Goal: Transaction & Acquisition: Purchase product/service

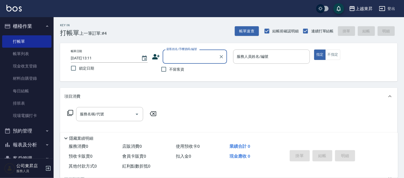
click at [182, 58] on input "顧客姓名/手機號碼/編號" at bounding box center [190, 56] width 51 height 9
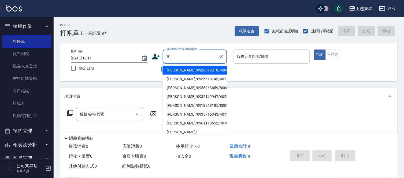
click at [206, 115] on li "[PERSON_NAME]/0935716343/40136" at bounding box center [195, 114] width 64 height 9
type input "[PERSON_NAME]/0935716343/40136"
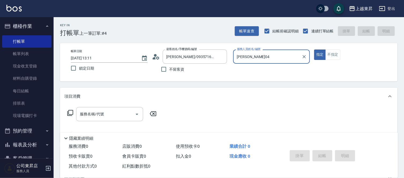
type input "[PERSON_NAME]04"
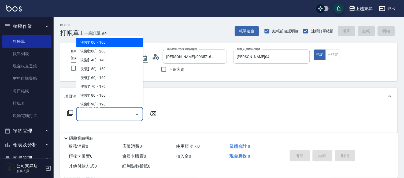
click at [90, 116] on input "服務名稱/代號" at bounding box center [105, 114] width 54 height 9
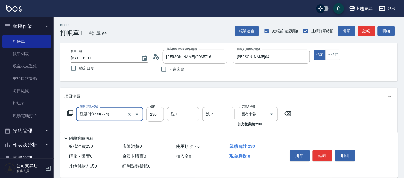
type input "洗髮(卡)230(224)"
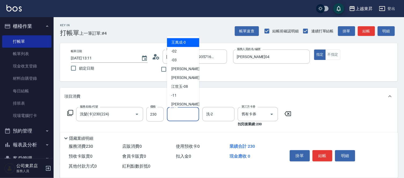
click at [182, 118] on input "洗-1" at bounding box center [182, 114] width 27 height 9
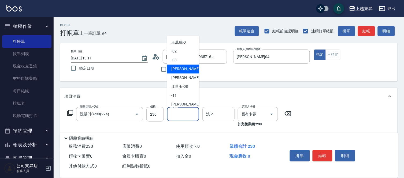
click at [192, 66] on div "[PERSON_NAME]04" at bounding box center [183, 69] width 32 height 9
type input "[PERSON_NAME]04"
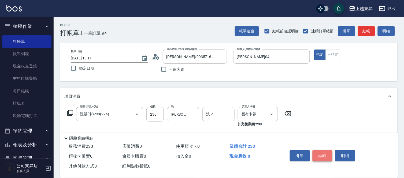
click at [320, 154] on button "結帳" at bounding box center [322, 155] width 20 height 11
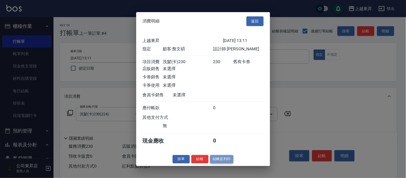
click at [230, 161] on button "結帳並列印" at bounding box center [221, 159] width 23 height 8
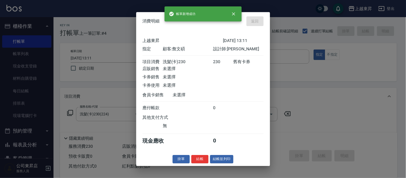
type input "[DATE] 14:58"
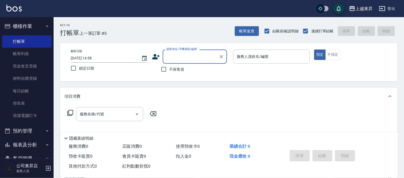
click at [176, 49] on label "顧客姓名/手機號碼/編號" at bounding box center [181, 49] width 31 height 4
click at [176, 52] on input "顧客姓名/手機號碼/編號" at bounding box center [190, 56] width 51 height 9
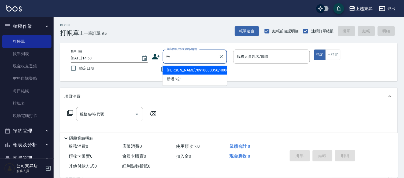
click at [215, 71] on li "[PERSON_NAME]/0918003356/40066" at bounding box center [195, 70] width 64 height 9
type input "[PERSON_NAME]/0918003356/40066"
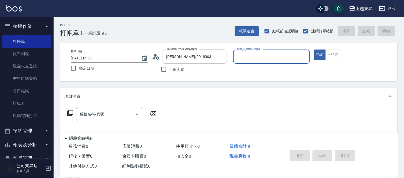
type input "[PERSON_NAME]04"
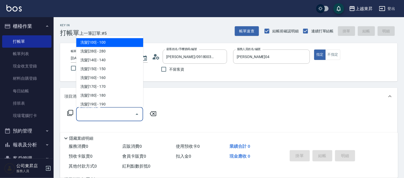
click at [127, 116] on input "服務名稱/代號" at bounding box center [105, 114] width 54 height 9
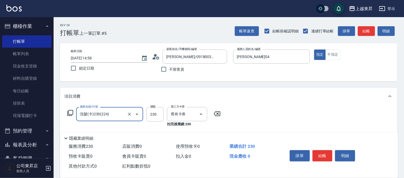
type input "洗髮(卡)230(224)"
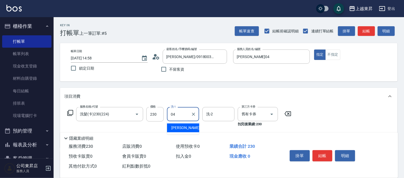
type input "[PERSON_NAME]04"
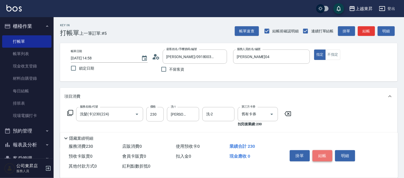
click at [322, 150] on button "結帳" at bounding box center [322, 155] width 20 height 11
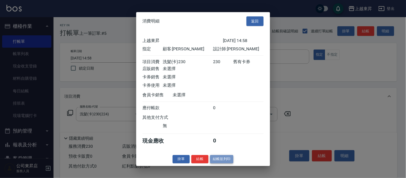
click at [223, 163] on button "結帳並列印" at bounding box center [221, 159] width 23 height 8
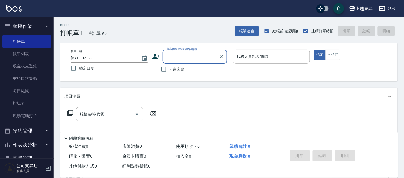
drag, startPoint x: 180, startPoint y: 70, endPoint x: 212, endPoint y: 65, distance: 32.9
click at [180, 70] on span "不留客資" at bounding box center [176, 70] width 15 height 6
click at [169, 70] on input "不留客資" at bounding box center [163, 69] width 11 height 11
checkbox input "true"
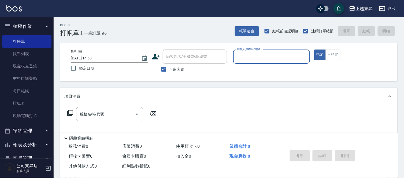
click at [286, 50] on div "服務人員姓名/編號" at bounding box center [271, 57] width 77 height 14
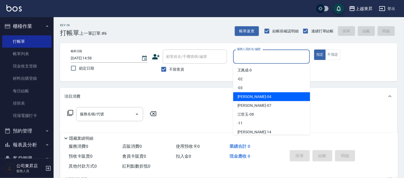
click at [256, 97] on div "[PERSON_NAME]04" at bounding box center [271, 96] width 77 height 9
type input "[PERSON_NAME]04"
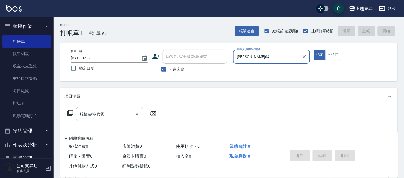
click at [102, 111] on input "服務名稱/代號" at bounding box center [105, 114] width 54 height 9
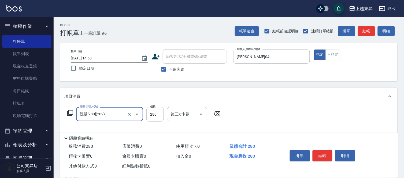
type input "洗髮[280](202)"
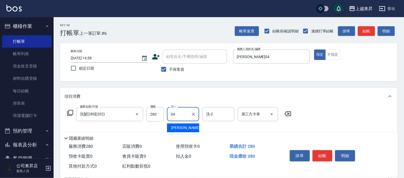
type input "[PERSON_NAME]04"
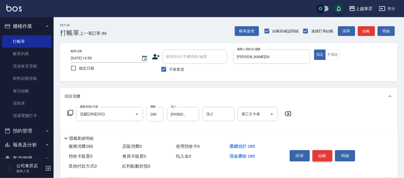
drag, startPoint x: 315, startPoint y: 148, endPoint x: 319, endPoint y: 154, distance: 7.2
click at [316, 151] on div "掛單 結帳 明細" at bounding box center [322, 156] width 70 height 17
click at [319, 154] on button "結帳" at bounding box center [322, 155] width 20 height 11
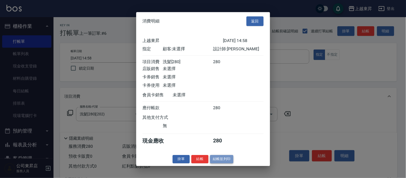
click at [219, 163] on button "結帳並列印" at bounding box center [221, 159] width 23 height 8
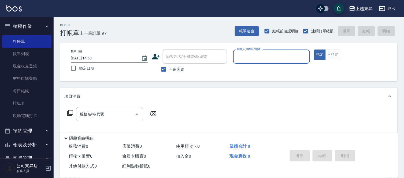
click at [278, 62] on div "服務人員姓名/編號" at bounding box center [271, 57] width 77 height 14
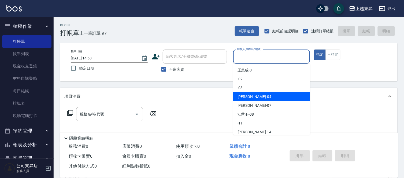
click at [255, 98] on div "[PERSON_NAME]04" at bounding box center [271, 96] width 77 height 9
type input "[PERSON_NAME]04"
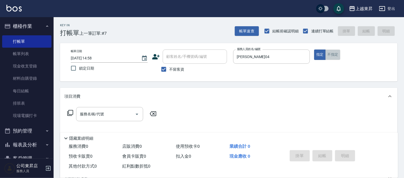
click at [334, 52] on button "不指定" at bounding box center [332, 55] width 15 height 10
click at [108, 115] on input "服務名稱/代號" at bounding box center [105, 114] width 54 height 9
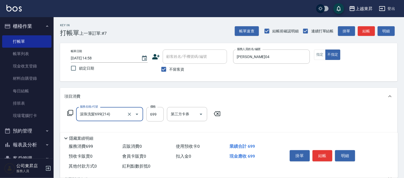
type input "滾珠洗髪699(214)"
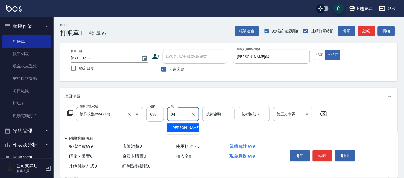
type input "[PERSON_NAME]04"
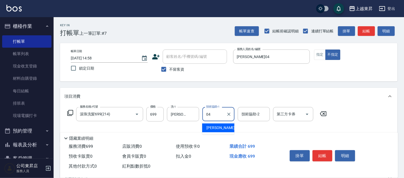
click at [224, 130] on div "[PERSON_NAME]04" at bounding box center [218, 127] width 32 height 9
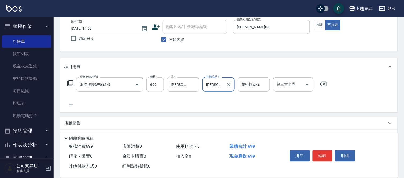
type input "[PERSON_NAME]04"
click at [69, 108] on div "服務名稱/代號 滾珠洗髪699(214) 服務名稱/代號 價格 699 價格 洗-1 [PERSON_NAME]-04 洗-1 技術協助-1 [PERSON_…" at bounding box center [228, 93] width 337 height 37
click at [70, 106] on icon at bounding box center [70, 105] width 13 height 6
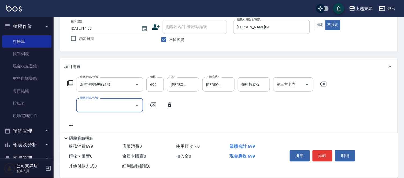
click at [68, 84] on icon at bounding box center [70, 83] width 6 height 6
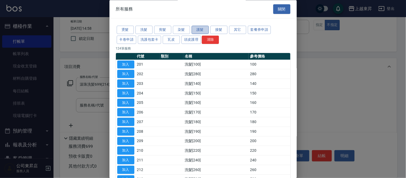
click at [205, 30] on button "護髮" at bounding box center [200, 30] width 17 height 8
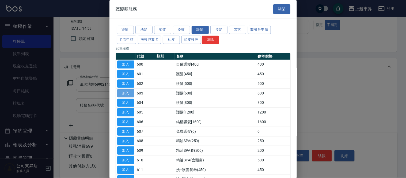
click at [127, 92] on button "加入" at bounding box center [125, 93] width 17 height 8
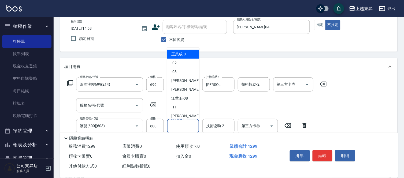
click at [187, 124] on input "技術協助-1" at bounding box center [182, 125] width 27 height 9
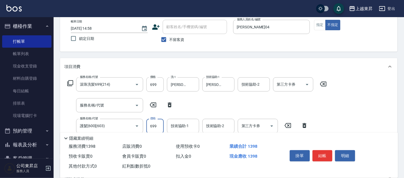
type input "699"
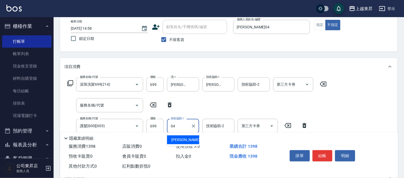
type input "[PERSON_NAME]04"
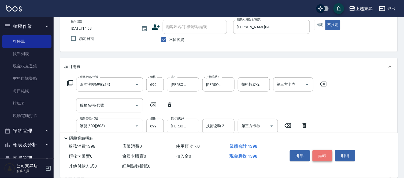
click at [318, 154] on button "結帳" at bounding box center [322, 155] width 20 height 11
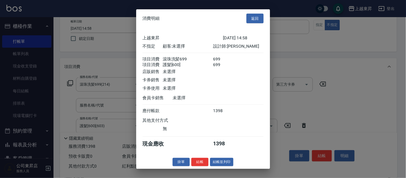
click at [234, 164] on div "掛單 結帳 結帳並列印" at bounding box center [203, 162] width 134 height 8
drag, startPoint x: 230, startPoint y: 165, endPoint x: 228, endPoint y: 161, distance: 5.2
click at [229, 165] on button "結帳並列印" at bounding box center [221, 162] width 23 height 8
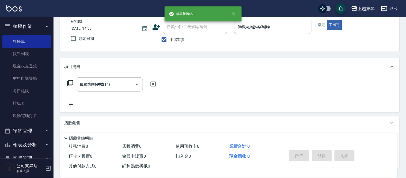
type input "[DATE] 14:59"
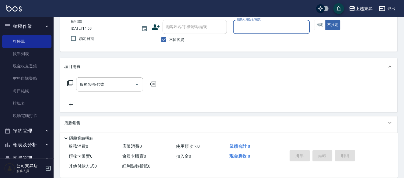
click at [271, 27] on input "服務人員姓名/編號" at bounding box center [271, 26] width 72 height 9
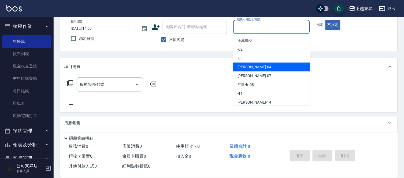
click at [277, 65] on div "[PERSON_NAME]04" at bounding box center [271, 67] width 77 height 9
type input "[PERSON_NAME]04"
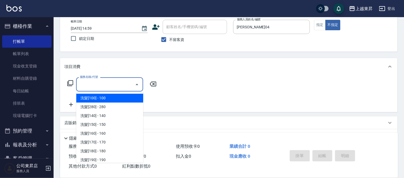
click at [106, 88] on input "服務名稱/代號" at bounding box center [105, 84] width 54 height 9
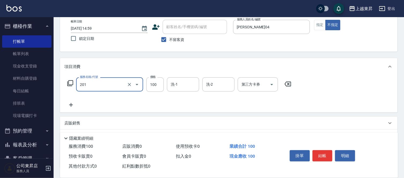
type input "洗髮[100](201)"
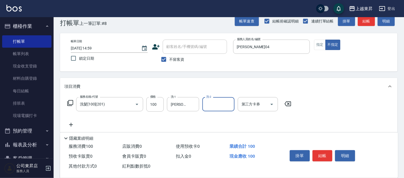
scroll to position [0, 0]
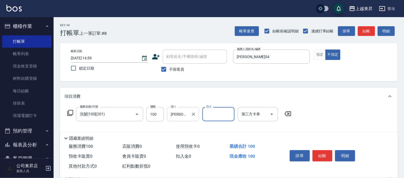
click at [185, 115] on input "[PERSON_NAME]04" at bounding box center [178, 114] width 19 height 9
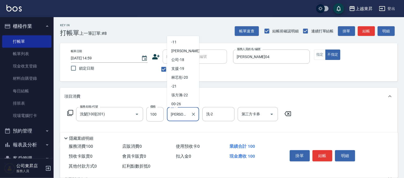
scroll to position [59, 0]
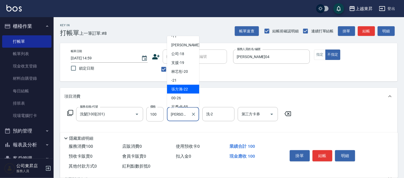
click at [188, 92] on div "張方漪 -22" at bounding box center [183, 89] width 32 height 9
type input "張方漪-22"
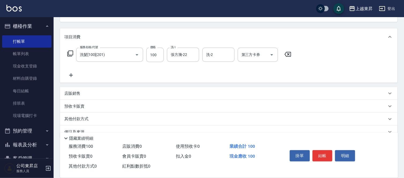
click at [69, 76] on icon at bounding box center [70, 75] width 13 height 6
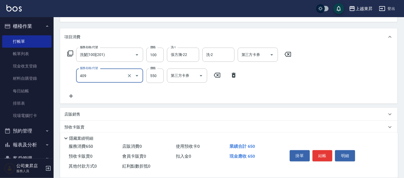
type input "剪髮(550)(409)"
click at [232, 76] on icon at bounding box center [234, 75] width 4 height 5
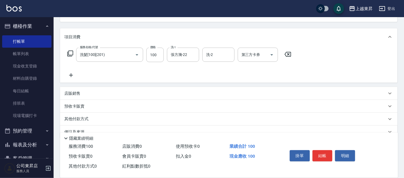
click at [71, 76] on icon at bounding box center [70, 75] width 13 height 6
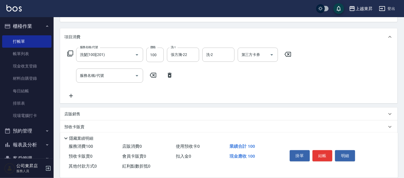
click at [67, 51] on icon at bounding box center [70, 53] width 6 height 6
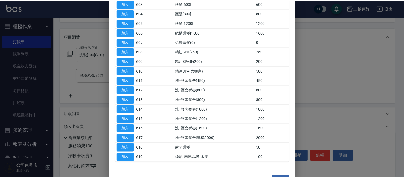
scroll to position [0, 0]
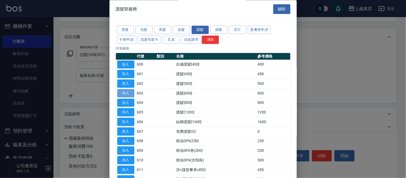
click at [124, 95] on button "加入" at bounding box center [125, 93] width 17 height 8
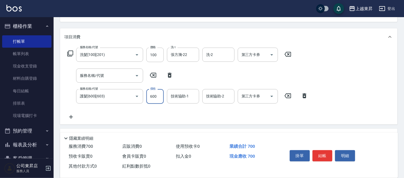
click at [153, 99] on input "600" at bounding box center [154, 96] width 17 height 14
type input "799"
click at [180, 102] on div "技術協助-1" at bounding box center [183, 96] width 32 height 14
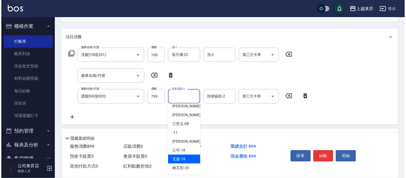
scroll to position [59, 0]
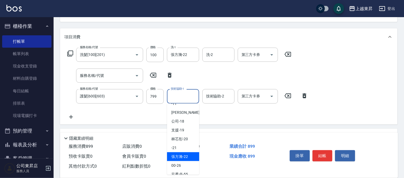
click at [187, 155] on div "張方漪 -22" at bounding box center [183, 156] width 32 height 9
type input "張方漪-22"
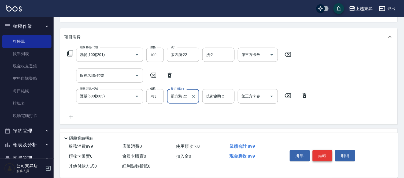
click at [326, 150] on button "結帳" at bounding box center [322, 155] width 20 height 11
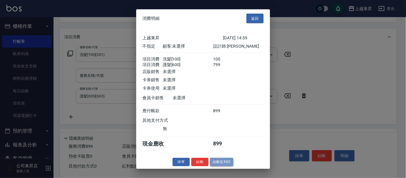
click at [218, 163] on button "結帳並列印" at bounding box center [221, 162] width 23 height 8
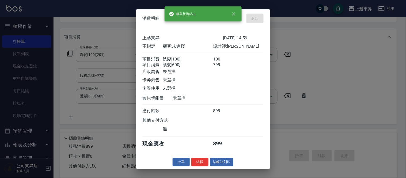
type input "[DATE] 15:01"
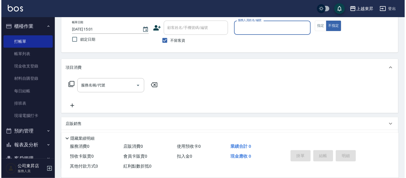
scroll to position [0, 0]
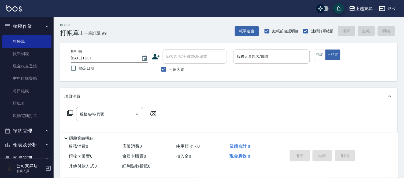
drag, startPoint x: 138, startPoint y: 104, endPoint x: 86, endPoint y: 68, distance: 62.9
drag, startPoint x: 86, startPoint y: 68, endPoint x: 172, endPoint y: 143, distance: 114.1
click at [173, 143] on div "服務消費 0 店販消費 0 使用預收卡 0 業績合計 0 預收卡販賣 0 會員卡販賣 0 扣入金 0 現金應收 0 其他付款方式 0 紅利點數折抵 0" at bounding box center [170, 157] width 221 height 30
click at [24, 58] on link "帳單列表" at bounding box center [26, 54] width 49 height 12
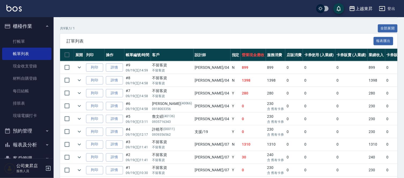
scroll to position [119, 0]
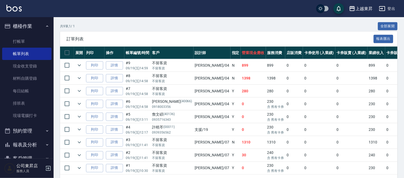
drag, startPoint x: 41, startPoint y: 35, endPoint x: 24, endPoint y: 33, distance: 16.5
drag, startPoint x: 24, startPoint y: 33, endPoint x: 115, endPoint y: 38, distance: 90.4
click at [115, 38] on span "訂單列表" at bounding box center [219, 38] width 307 height 5
click at [35, 36] on link "打帳單" at bounding box center [26, 41] width 49 height 12
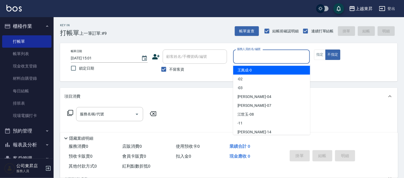
click at [244, 54] on input "服務人員姓名/編號" at bounding box center [271, 56] width 72 height 9
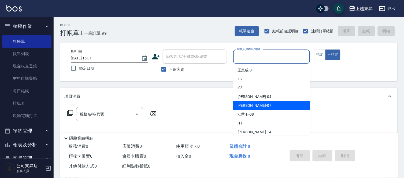
click at [269, 104] on div "榮松 -07" at bounding box center [271, 105] width 77 height 9
type input "榮松-07"
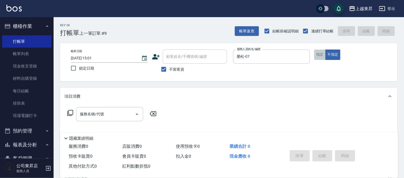
click at [317, 57] on button "指定" at bounding box center [320, 55] width 12 height 10
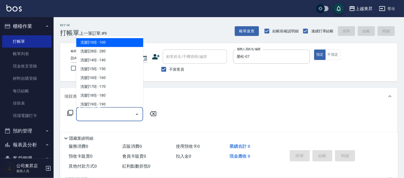
click at [89, 114] on input "服務名稱/代號" at bounding box center [105, 114] width 54 height 9
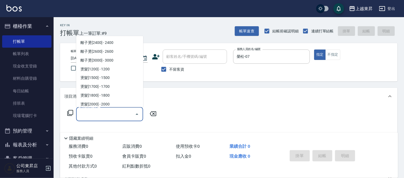
scroll to position [238, 0]
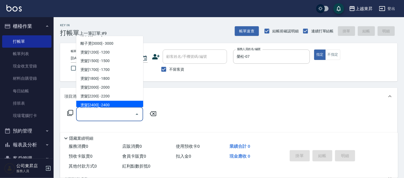
click at [109, 101] on span "燙髮[2400] - 2400" at bounding box center [109, 105] width 67 height 9
type input "燙髮[2400](316)"
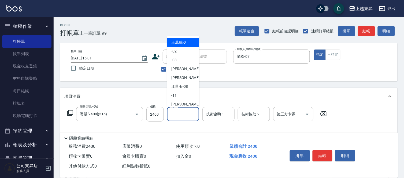
click at [175, 114] on input "洗-1" at bounding box center [182, 114] width 27 height 9
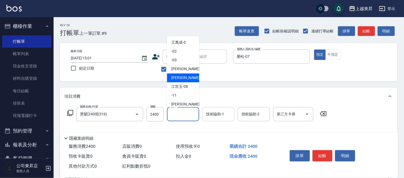
drag, startPoint x: 179, startPoint y: 76, endPoint x: 204, endPoint y: 118, distance: 49.0
click at [179, 79] on span "榮松 -07" at bounding box center [188, 78] width 34 height 6
type input "榮松-07"
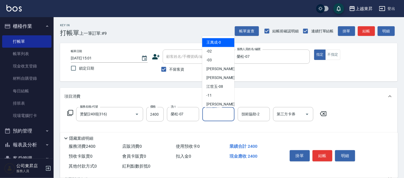
click at [214, 113] on input "技術協助-1" at bounding box center [218, 114] width 27 height 9
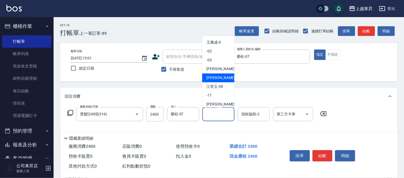
click at [210, 78] on span "榮松 -07" at bounding box center [223, 78] width 34 height 6
type input "榮松-07"
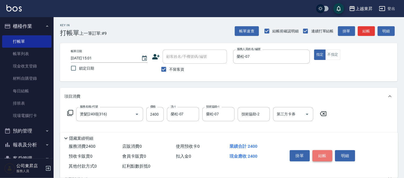
click at [320, 152] on button "結帳" at bounding box center [322, 155] width 20 height 11
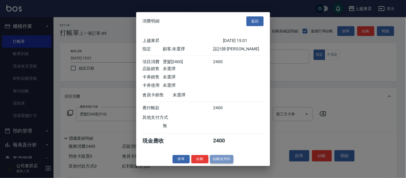
click at [222, 161] on button "結帳並列印" at bounding box center [221, 159] width 23 height 8
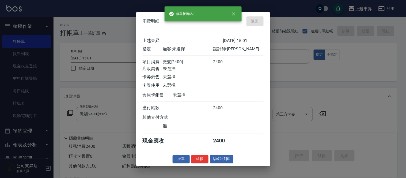
type input "[DATE] 15:02"
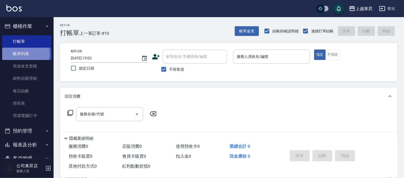
click at [24, 54] on link "帳單列表" at bounding box center [26, 54] width 49 height 12
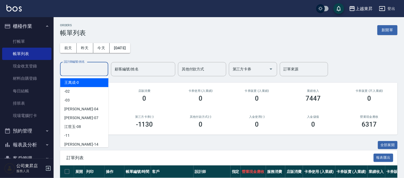
click at [70, 68] on input "設計師編號/姓名" at bounding box center [83, 69] width 43 height 9
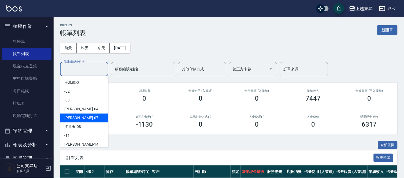
click at [64, 117] on span "榮松 -07" at bounding box center [81, 118] width 34 height 6
type input "榮松-07"
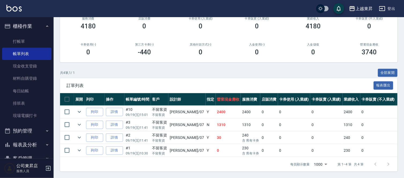
scroll to position [77, 0]
click at [13, 38] on link "打帳單" at bounding box center [26, 41] width 49 height 12
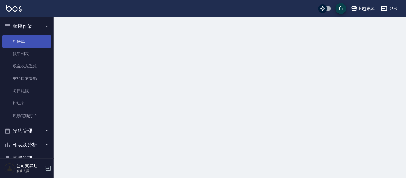
click at [13, 38] on link "打帳單" at bounding box center [26, 41] width 49 height 12
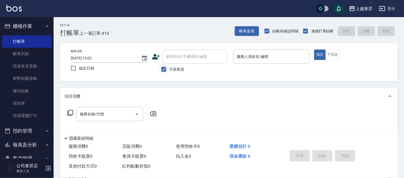
click at [165, 68] on input "不留客資" at bounding box center [163, 69] width 11 height 11
checkbox input "false"
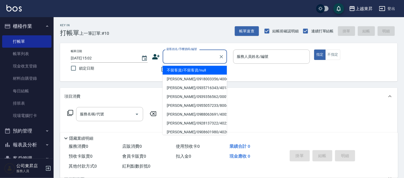
click at [177, 60] on input "顧客姓名/手機號碼/編號" at bounding box center [190, 56] width 51 height 9
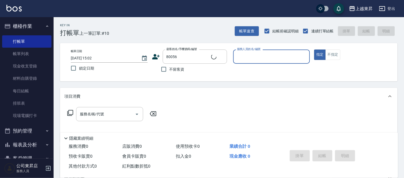
type input "[PERSON_NAME]/0926727181/80056"
type input "[PERSON_NAME]-08"
click at [101, 115] on div "服務名稱/代號 服務名稱/代號" at bounding box center [109, 114] width 67 height 14
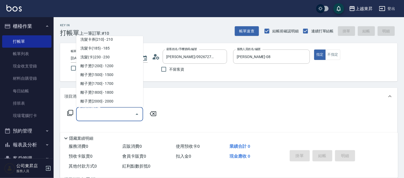
scroll to position [149, 0]
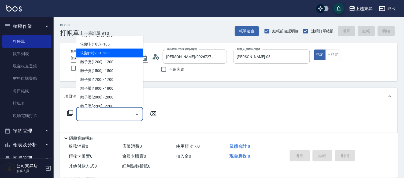
click at [103, 51] on span "洗髮(卡)230 - 230" at bounding box center [109, 53] width 67 height 9
type input "洗髮(卡)230(224)"
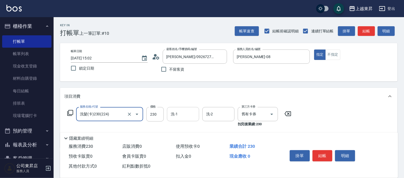
click at [182, 114] on input "洗-1" at bounding box center [182, 114] width 27 height 9
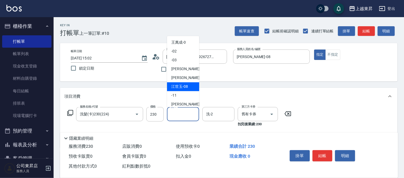
click at [183, 85] on span "[PERSON_NAME]-08" at bounding box center [179, 87] width 17 height 6
type input "[PERSON_NAME]-08"
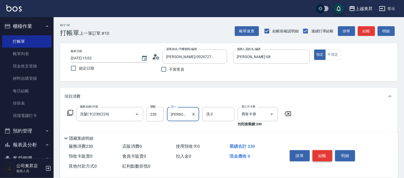
click at [325, 151] on button "結帳" at bounding box center [322, 155] width 20 height 11
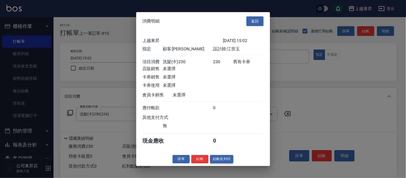
click at [220, 163] on button "結帳並列印" at bounding box center [221, 159] width 23 height 8
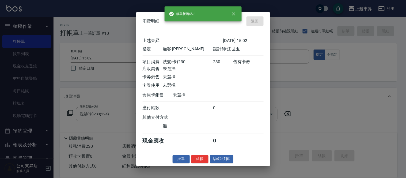
type input "[DATE] 15:28"
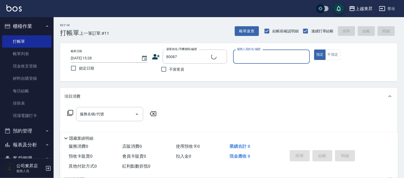
type input "[PERSON_NAME]/0975289115/80087"
type input "[PERSON_NAME]-08"
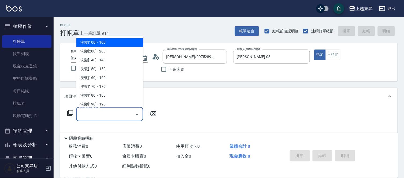
drag, startPoint x: 87, startPoint y: 116, endPoint x: 90, endPoint y: 113, distance: 4.5
click at [87, 116] on input "服務名稱/代號" at bounding box center [105, 114] width 54 height 9
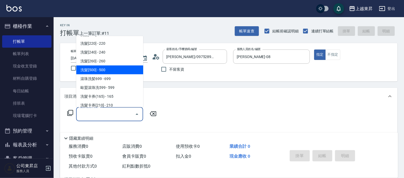
scroll to position [89, 0]
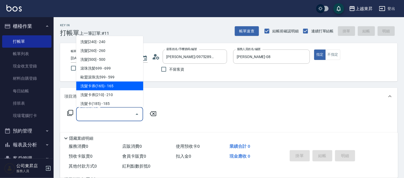
click at [112, 85] on span "洗髮卡券(165) - 165" at bounding box center [109, 86] width 67 height 9
type input "洗髮卡券(165)(220)"
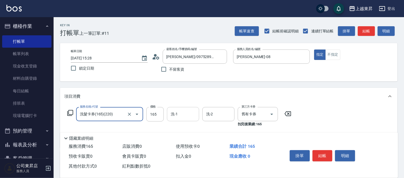
click at [181, 116] on input "洗-1" at bounding box center [182, 114] width 27 height 9
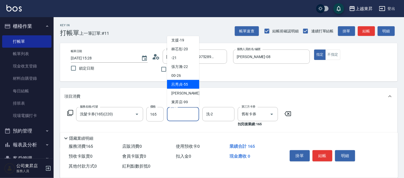
scroll to position [83, 0]
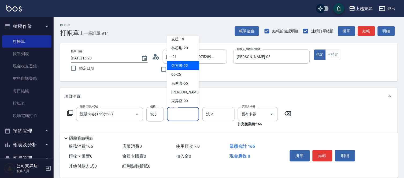
click at [186, 66] on span "張方漪 -22" at bounding box center [179, 66] width 17 height 6
type input "張方漪-22"
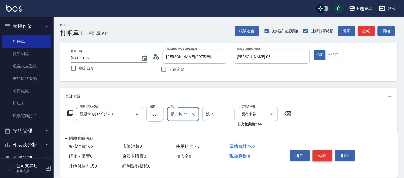
click at [319, 153] on button "結帳" at bounding box center [322, 155] width 20 height 11
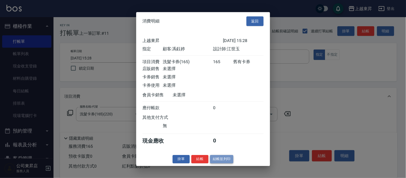
click at [217, 162] on button "結帳並列印" at bounding box center [221, 159] width 23 height 8
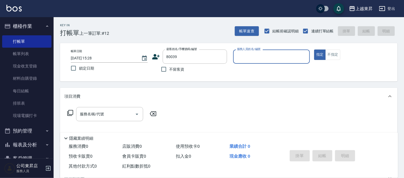
type input "[PERSON_NAME]/0921116449/80039"
type input "[PERSON_NAME]-08"
click at [97, 115] on div "服務名稱/代號 服務名稱/代號" at bounding box center [109, 114] width 67 height 14
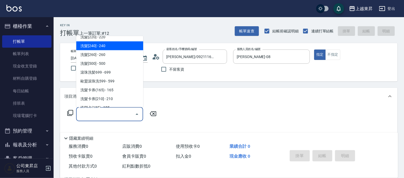
scroll to position [119, 0]
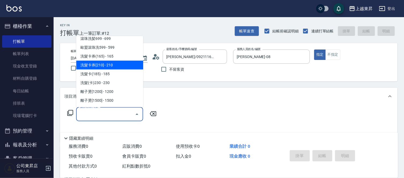
click at [110, 65] on span "洗髮卡券[210] - 210" at bounding box center [109, 65] width 67 height 9
type input "洗髮卡券[210](222)"
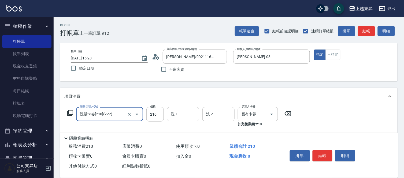
click at [185, 115] on input "洗-1" at bounding box center [182, 114] width 27 height 9
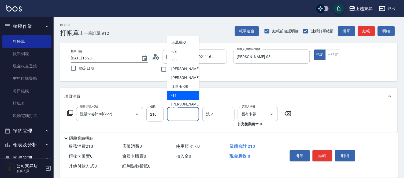
scroll to position [59, 0]
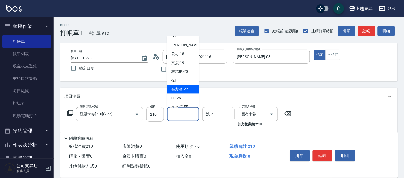
click at [189, 88] on div "張方漪 -22" at bounding box center [183, 89] width 32 height 9
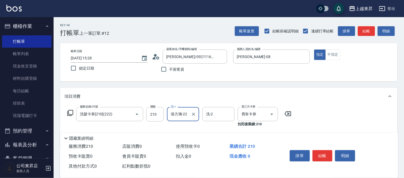
type input "張方漪-22"
click at [323, 150] on button "結帳" at bounding box center [322, 155] width 20 height 11
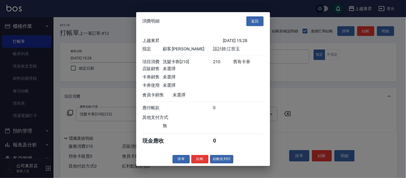
click at [223, 159] on button "結帳並列印" at bounding box center [221, 159] width 23 height 8
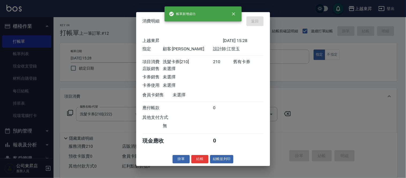
type input "[DATE] 15:29"
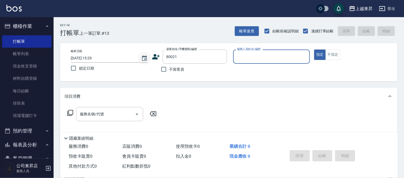
type input "[PERSON_NAME]/0928528779/80021"
type input "[PERSON_NAME]-08"
click at [106, 112] on input "服務名稱/代號" at bounding box center [105, 114] width 54 height 9
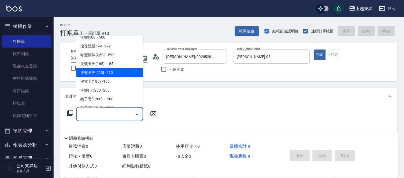
scroll to position [119, 0]
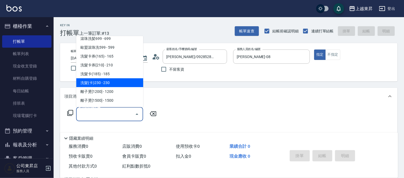
click at [107, 82] on span "洗髮(卡)230 - 230" at bounding box center [109, 82] width 67 height 9
type input "洗髮(卡)230(224)"
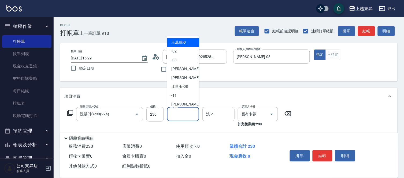
click at [181, 116] on input "洗-1" at bounding box center [182, 114] width 27 height 9
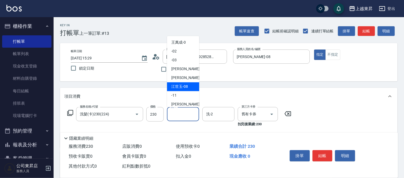
scroll to position [83, 0]
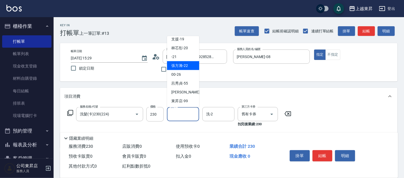
click at [183, 64] on span "張方漪 -22" at bounding box center [179, 66] width 17 height 6
type input "張方漪-22"
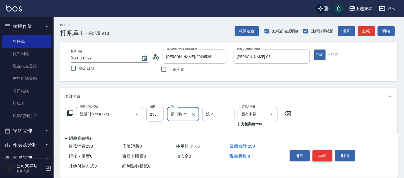
click at [322, 152] on button "結帳" at bounding box center [322, 155] width 20 height 11
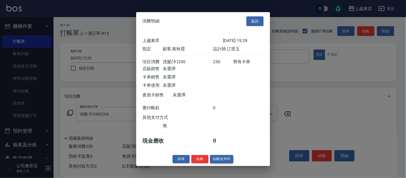
click at [221, 163] on button "結帳並列印" at bounding box center [221, 159] width 23 height 8
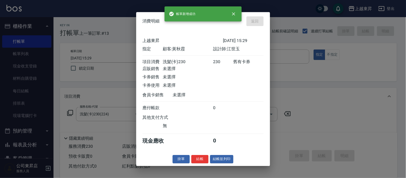
type input "[DATE] 15:30"
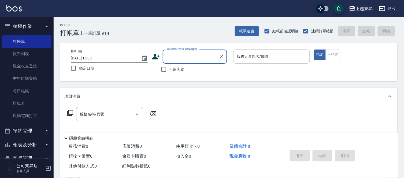
click at [182, 58] on input "顧客姓名/手機號碼/編號" at bounding box center [190, 56] width 51 height 9
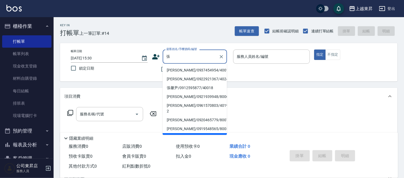
click at [185, 133] on li "[PERSON_NAME]/0911320920/80034" at bounding box center [195, 137] width 64 height 9
type input "[PERSON_NAME]/0911320920/80034"
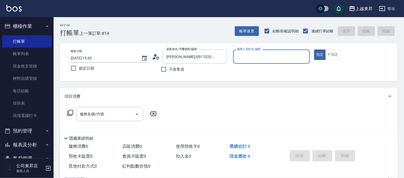
type input "[PERSON_NAME]-08"
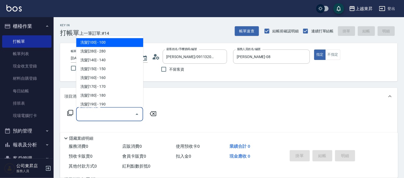
click at [112, 117] on input "服務名稱/代號" at bounding box center [105, 114] width 54 height 9
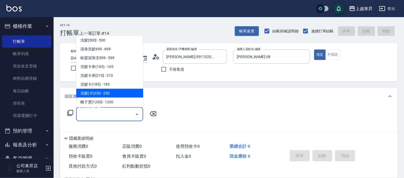
scroll to position [119, 0]
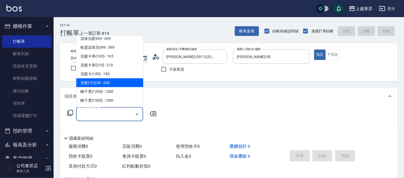
click at [110, 83] on span "洗髮(卡)230 - 230" at bounding box center [109, 82] width 67 height 9
type input "洗髮(卡)230(224)"
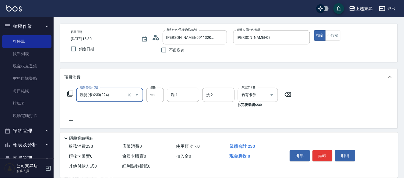
scroll to position [30, 0]
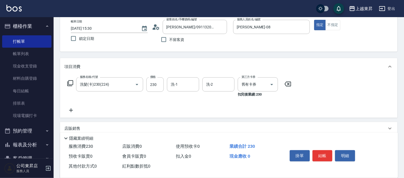
click at [71, 110] on icon at bounding box center [71, 110] width 4 height 4
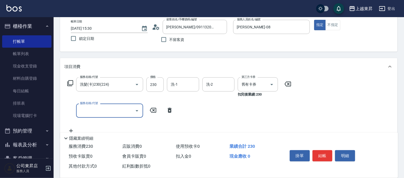
click at [95, 111] on input "服務名稱/代號" at bounding box center [105, 110] width 54 height 9
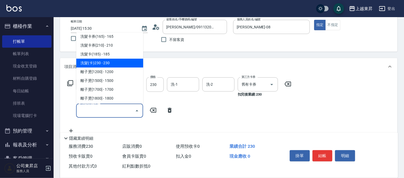
scroll to position [149, 0]
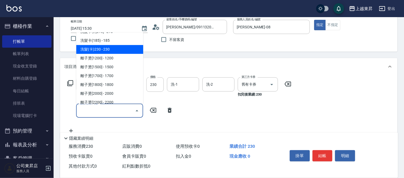
click at [107, 47] on span "洗髮(卡)230 - 230" at bounding box center [109, 49] width 67 height 9
type input "洗髮(卡)230(224)"
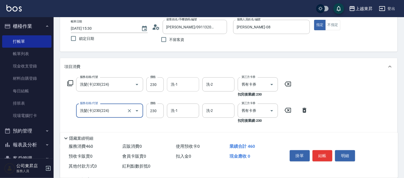
click at [181, 83] on input "洗-1" at bounding box center [182, 84] width 27 height 9
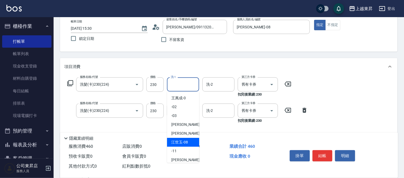
click at [185, 141] on span "[PERSON_NAME]-08" at bounding box center [179, 143] width 17 height 6
type input "[PERSON_NAME]-08"
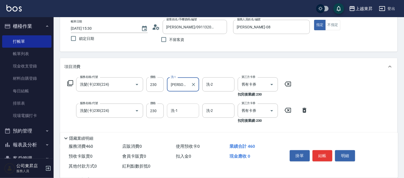
click at [182, 111] on input "洗-1" at bounding box center [182, 110] width 27 height 9
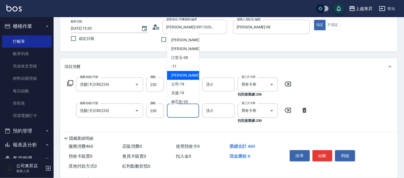
scroll to position [59, 0]
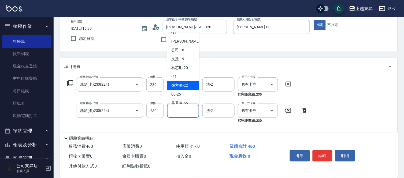
click at [186, 84] on span "張方漪 -22" at bounding box center [179, 86] width 17 height 6
type input "張方漪-22"
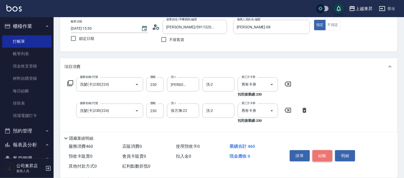
click at [319, 153] on button "結帳" at bounding box center [322, 155] width 20 height 11
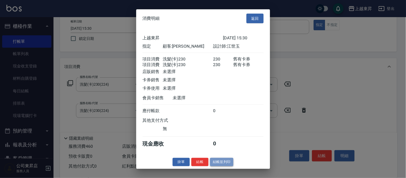
click at [228, 166] on button "結帳並列印" at bounding box center [221, 162] width 23 height 8
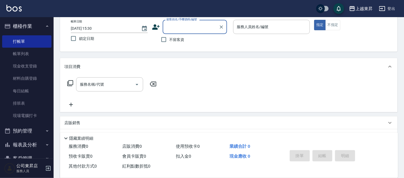
scroll to position [0, 0]
click at [171, 29] on input "顧客姓名/手機號碼/編號" at bounding box center [190, 26] width 51 height 9
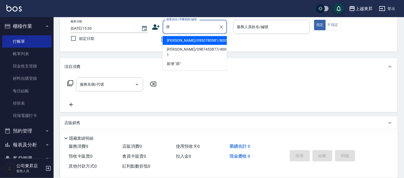
click at [188, 41] on li "[PERSON_NAME]/0930780981/80031" at bounding box center [195, 40] width 64 height 9
type input "[PERSON_NAME]/0930780981/80031"
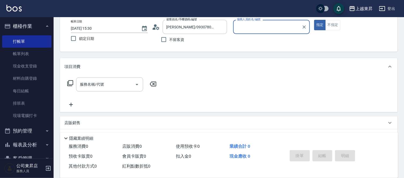
type input "[PERSON_NAME]-08"
click at [101, 83] on div "服務名稱/代號 服務名稱/代號" at bounding box center [109, 84] width 67 height 14
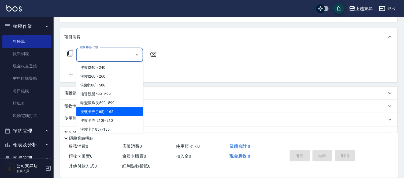
scroll to position [119, 0]
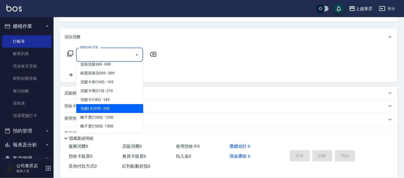
click at [113, 110] on span "洗髮(卡)230 - 230" at bounding box center [109, 108] width 67 height 9
type input "洗髮(卡)230(224)"
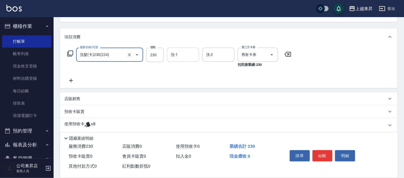
click at [178, 55] on input "洗-1" at bounding box center [182, 54] width 27 height 9
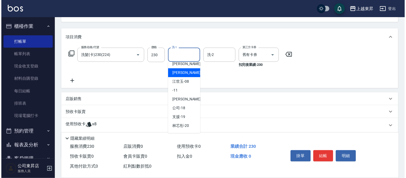
scroll to position [59, 0]
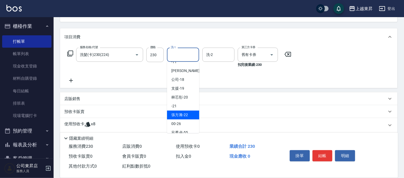
click at [184, 114] on span "張方漪 -22" at bounding box center [179, 115] width 17 height 6
type input "張方漪-22"
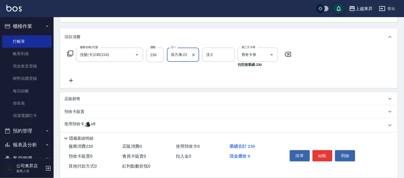
click at [69, 81] on icon at bounding box center [70, 80] width 13 height 6
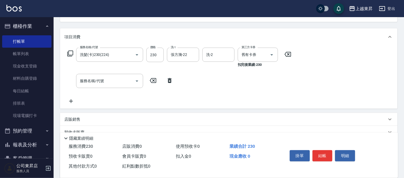
click at [71, 99] on icon at bounding box center [70, 101] width 13 height 6
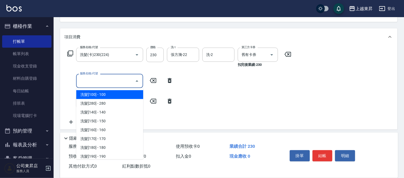
click at [90, 80] on input "服務名稱/代號" at bounding box center [105, 80] width 54 height 9
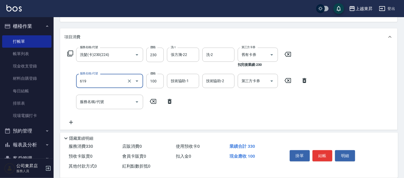
type input "煥彩.玻酸.晶膜.水療(619)"
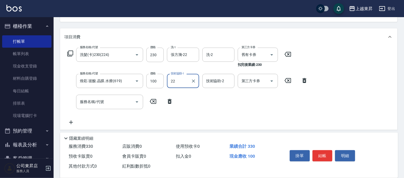
type input "張方漪-22"
click at [97, 104] on div "服務名稱/代號 服務名稱/代號" at bounding box center [109, 102] width 67 height 14
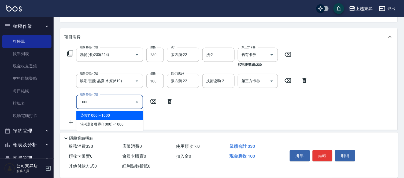
click at [95, 116] on span "染髮[1000] - 1000" at bounding box center [109, 115] width 67 height 9
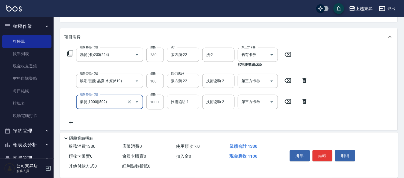
type input "染髮[1000](502)"
click at [183, 101] on div "技術協助-1 技術協助-1" at bounding box center [183, 102] width 32 height 14
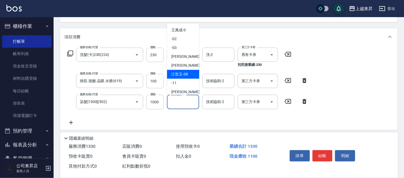
click at [184, 72] on span "[PERSON_NAME]-08" at bounding box center [179, 74] width 17 height 6
type input "[PERSON_NAME]-08"
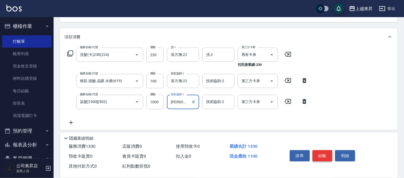
click at [325, 155] on button "結帳" at bounding box center [322, 155] width 20 height 11
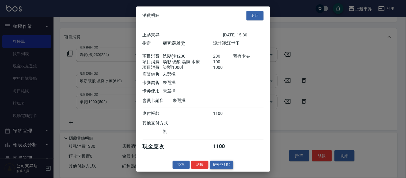
click at [219, 167] on button "結帳並列印" at bounding box center [221, 165] width 23 height 8
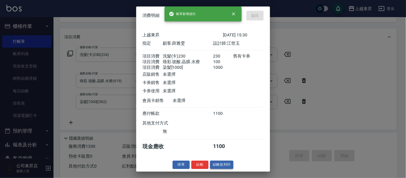
type input "[DATE] 15:31"
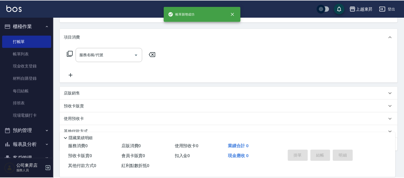
scroll to position [52, 0]
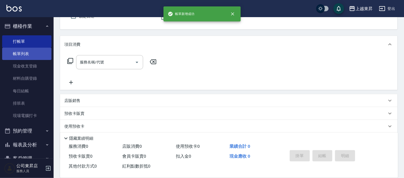
click at [28, 52] on link "帳單列表" at bounding box center [26, 54] width 49 height 12
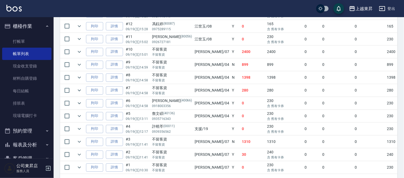
scroll to position [232, 0]
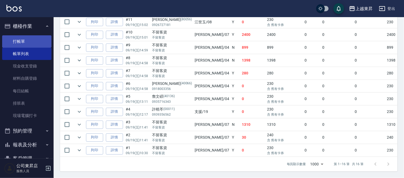
click at [26, 42] on link "打帳單" at bounding box center [26, 41] width 49 height 12
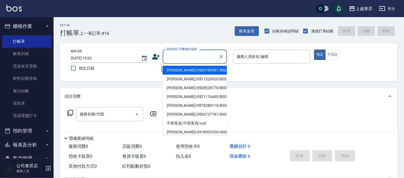
click at [176, 58] on input "顧客姓名/手機號碼/編號" at bounding box center [190, 56] width 51 height 9
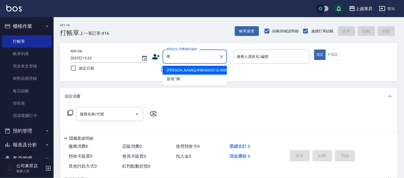
click at [182, 66] on li "[PERSON_NAME]/0986860510/40023" at bounding box center [195, 70] width 64 height 9
type input "[PERSON_NAME]/0986860510/40023"
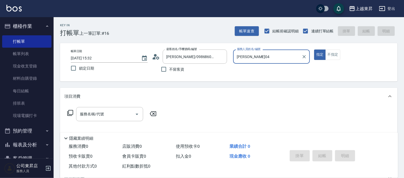
type input "[PERSON_NAME]04"
click at [111, 113] on input "服務名稱/代號" at bounding box center [105, 114] width 54 height 9
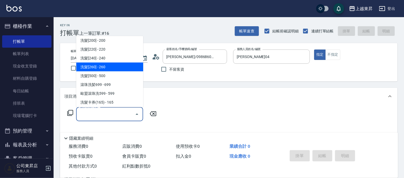
scroll to position [89, 0]
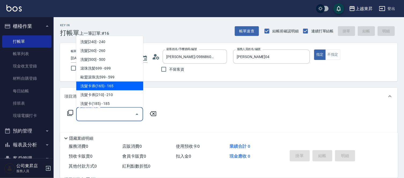
click at [116, 85] on span "洗髮卡券(165) - 165" at bounding box center [109, 86] width 67 height 9
type input "洗髮卡券(165)(220)"
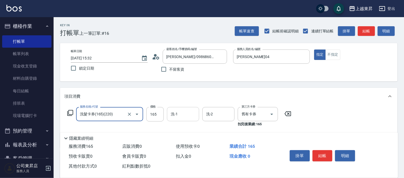
click at [181, 117] on input "洗-1" at bounding box center [182, 114] width 27 height 9
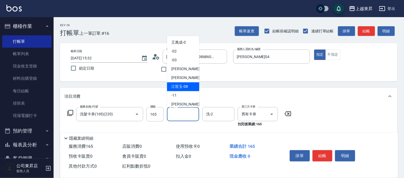
click at [184, 84] on span "[PERSON_NAME]-08" at bounding box center [179, 87] width 17 height 6
type input "[PERSON_NAME]-08"
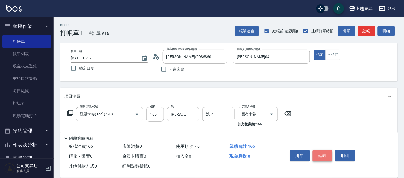
click at [315, 150] on button "結帳" at bounding box center [322, 155] width 20 height 11
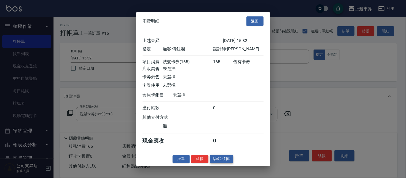
click at [215, 163] on button "結帳並列印" at bounding box center [221, 159] width 23 height 8
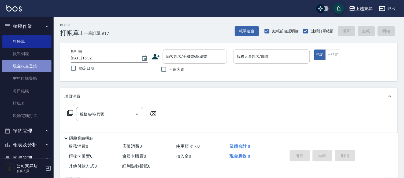
click at [37, 68] on link "現金收支登錄" at bounding box center [26, 66] width 49 height 12
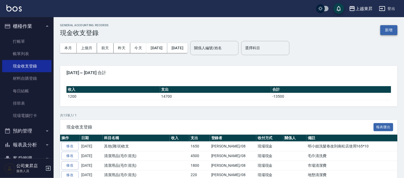
click at [384, 31] on button "新增" at bounding box center [388, 30] width 17 height 10
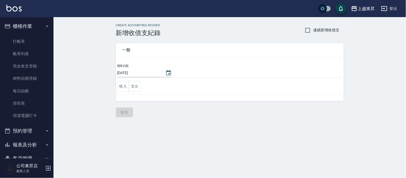
click at [137, 88] on button "支出" at bounding box center [135, 86] width 12 height 11
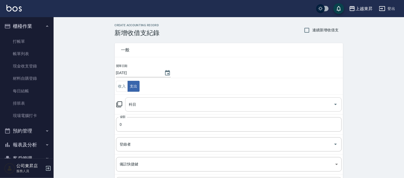
click at [134, 105] on div "科目 科目" at bounding box center [233, 104] width 216 height 14
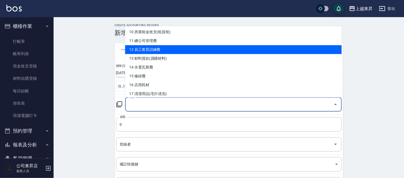
scroll to position [119, 0]
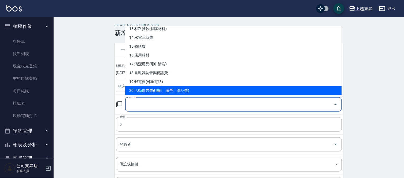
click at [179, 89] on li "20 活動廣告費(印刷、廣告、贈品費)" at bounding box center [233, 90] width 216 height 9
type input "20 活動廣告費(印刷、廣告、贈品費)"
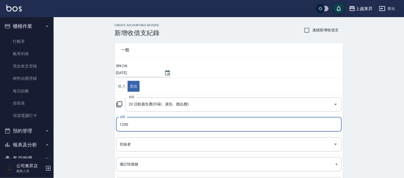
type input "1200"
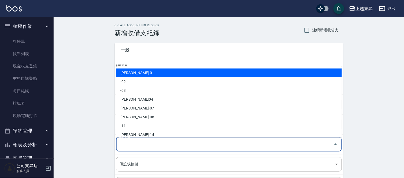
click at [128, 145] on input "登錄者" at bounding box center [224, 144] width 213 height 9
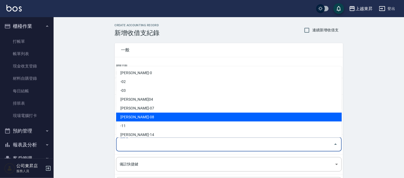
click at [130, 117] on li "[PERSON_NAME]-08" at bounding box center [228, 117] width 225 height 9
type input "[PERSON_NAME]-08"
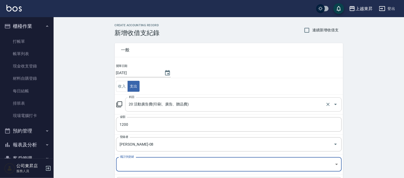
scroll to position [58, 0]
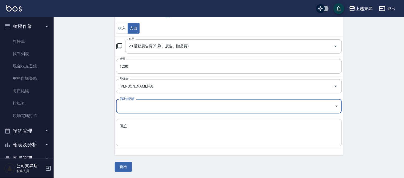
click at [124, 126] on div "備註 x 備註" at bounding box center [228, 132] width 225 height 27
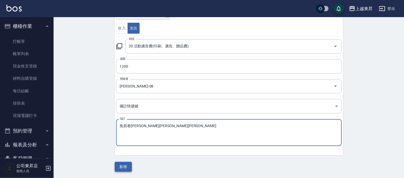
type textarea "免剪卷[PERSON_NAME][PERSON_NAME][PERSON_NAME]"
click at [119, 168] on button "新增" at bounding box center [123, 167] width 17 height 10
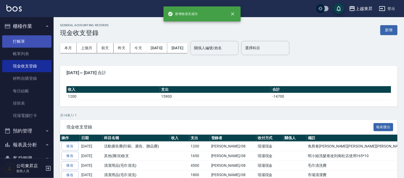
click at [26, 39] on link "打帳單" at bounding box center [26, 41] width 49 height 12
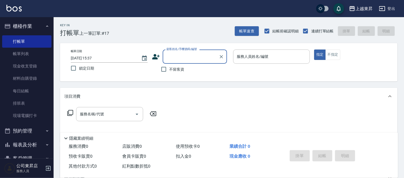
click at [175, 57] on input "顧客姓名/手機號碼/編號" at bounding box center [190, 56] width 51 height 9
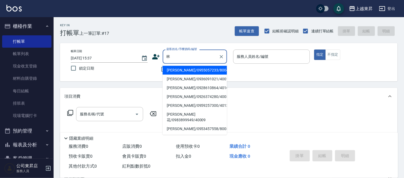
click at [177, 98] on li "[PERSON_NAME]/0926374280/40052" at bounding box center [195, 96] width 64 height 9
type input "[PERSON_NAME]/0926374280/40052"
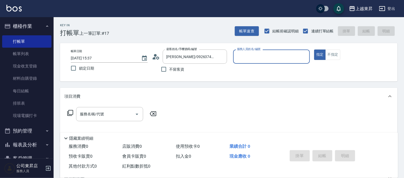
type input "[PERSON_NAME]04"
click at [117, 115] on input "服務名稱/代號" at bounding box center [105, 114] width 54 height 9
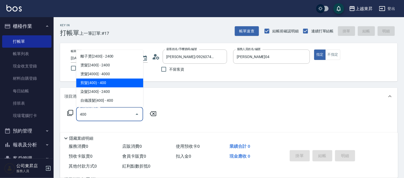
click at [88, 84] on span "剪髮(400) - 400" at bounding box center [109, 83] width 67 height 9
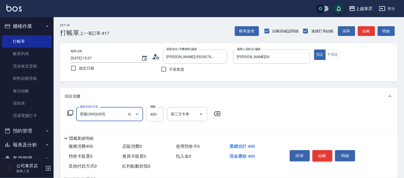
type input "剪髮(400)(405)"
click at [321, 157] on button "結帳" at bounding box center [322, 155] width 20 height 11
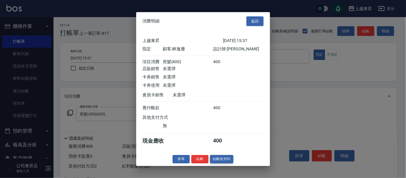
click at [228, 163] on button "結帳並列印" at bounding box center [221, 159] width 23 height 8
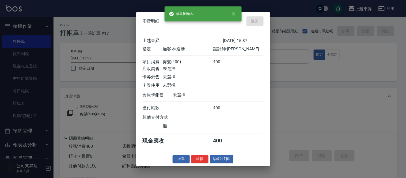
type input "[DATE] 15:38"
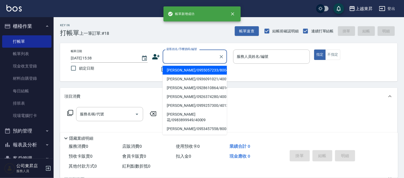
click at [174, 56] on input "顧客姓名/手機號碼/編號" at bounding box center [190, 56] width 51 height 9
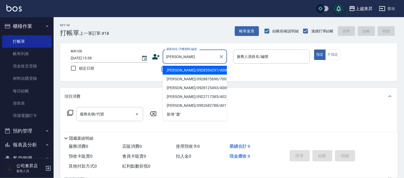
click at [185, 70] on li "[PERSON_NAME]/0928554297/40002" at bounding box center [195, 70] width 64 height 9
type input "[PERSON_NAME]/0928554297/40002"
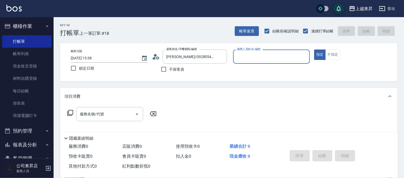
type input "[PERSON_NAME]04"
click at [110, 112] on input "服務名稱/代號" at bounding box center [105, 114] width 54 height 9
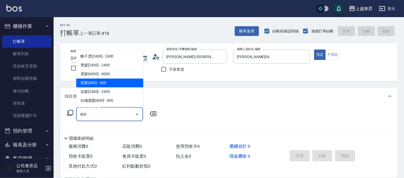
click at [92, 81] on span "剪髮(400) - 400" at bounding box center [109, 83] width 67 height 9
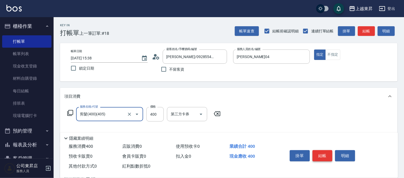
type input "剪髮(400)(405)"
click at [321, 150] on button "結帳" at bounding box center [322, 155] width 20 height 11
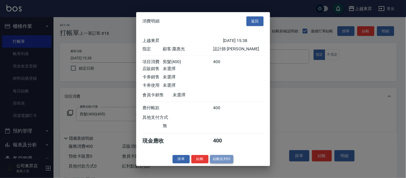
click at [224, 161] on button "結帳並列印" at bounding box center [221, 159] width 23 height 8
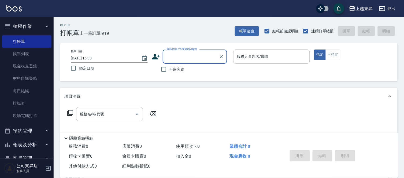
click at [173, 58] on input "顧客姓名/手機號碼/編號" at bounding box center [190, 56] width 51 height 9
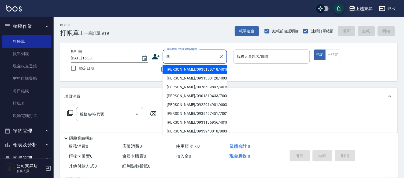
scroll to position [59, 0]
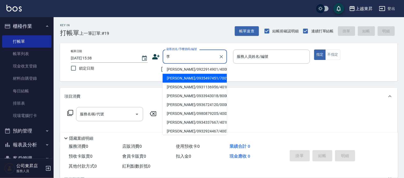
click at [187, 15] on li "[PERSON_NAME]/0921116449/80039" at bounding box center [195, 10] width 64 height 9
type input "[PERSON_NAME]/0921116449/80039"
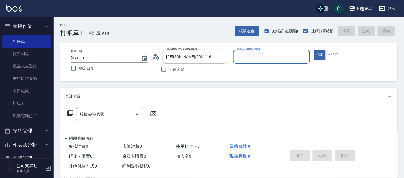
type input "[PERSON_NAME]-08"
click at [183, 58] on input "[PERSON_NAME]/0921116449/80039" at bounding box center [190, 56] width 51 height 9
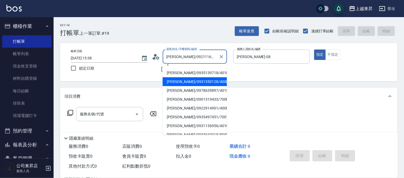
scroll to position [30, 0]
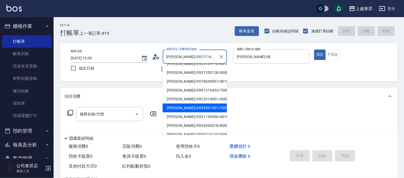
click at [186, 104] on li "[PERSON_NAME]/0935497451/70014" at bounding box center [195, 108] width 64 height 9
type input "[PERSON_NAME]/0935497451/70014"
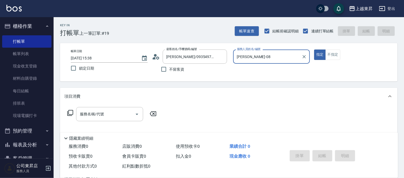
type input "榮松-07"
click at [127, 113] on input "服務名稱/代號" at bounding box center [105, 114] width 54 height 9
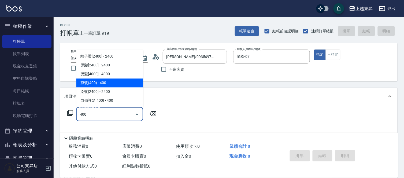
click at [97, 83] on span "剪髮(400) - 400" at bounding box center [109, 83] width 67 height 9
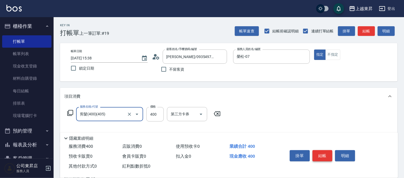
type input "剪髮(400)(405)"
click at [318, 156] on button "結帳" at bounding box center [322, 155] width 20 height 11
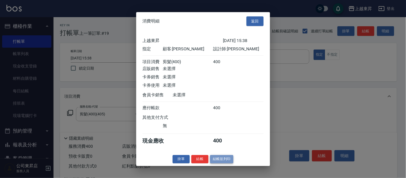
click at [228, 163] on button "結帳並列印" at bounding box center [221, 159] width 23 height 8
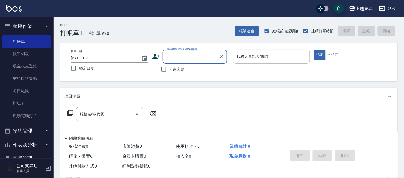
drag, startPoint x: 29, startPoint y: 52, endPoint x: 17, endPoint y: 31, distance: 24.0
click at [29, 52] on link "帳單列表" at bounding box center [26, 54] width 49 height 12
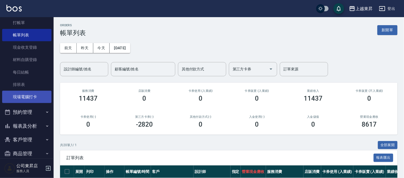
scroll to position [27, 0]
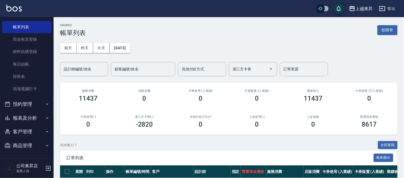
click at [25, 114] on button "報表及分析" at bounding box center [26, 118] width 49 height 14
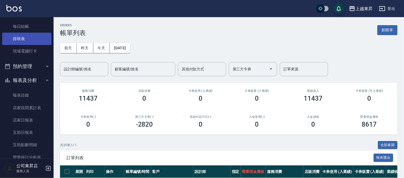
scroll to position [116, 0]
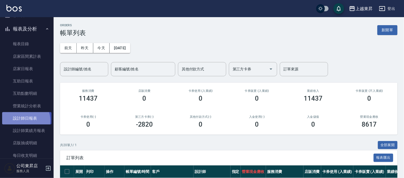
click at [23, 120] on link "設計師日報表" at bounding box center [26, 118] width 49 height 12
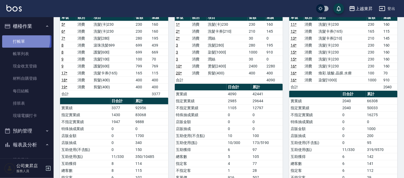
click at [17, 40] on link "打帳單" at bounding box center [26, 41] width 49 height 12
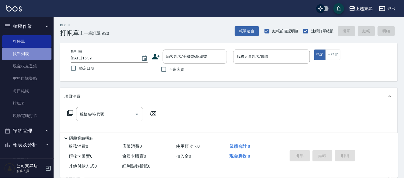
click at [29, 52] on link "帳單列表" at bounding box center [26, 54] width 49 height 12
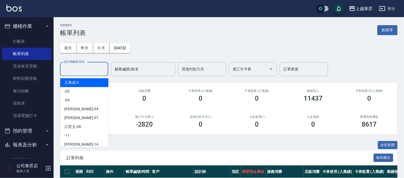
click at [73, 67] on input "設計師編號/姓名" at bounding box center [83, 69] width 43 height 9
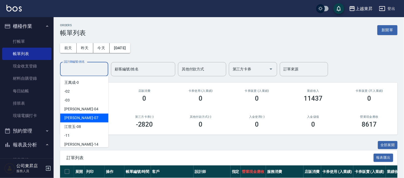
click at [69, 116] on span "榮松 -07" at bounding box center [81, 118] width 34 height 6
type input "榮松-07"
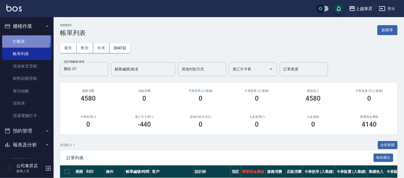
click at [19, 39] on link "打帳單" at bounding box center [26, 41] width 49 height 12
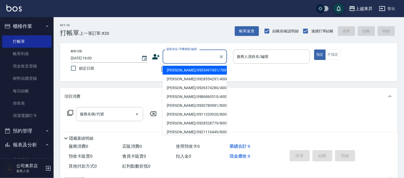
click at [176, 54] on input "顧客姓名/手機號碼/編號" at bounding box center [190, 56] width 51 height 9
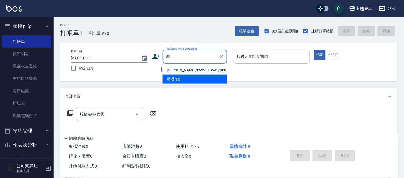
click at [177, 69] on li "[PERSON_NAME]/0932018691/80019" at bounding box center [195, 70] width 64 height 9
type input "[PERSON_NAME]/0932018691/80019"
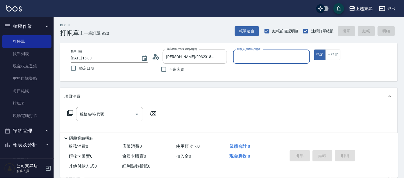
type input "[PERSON_NAME]-08"
click at [104, 113] on input "服務名稱/代號" at bounding box center [105, 114] width 54 height 9
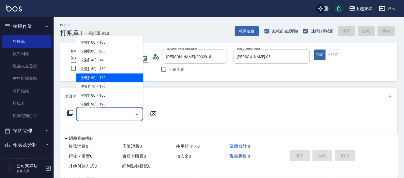
scroll to position [89, 0]
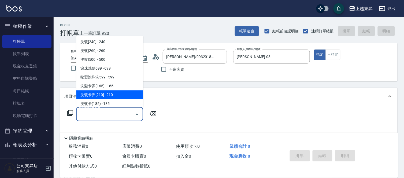
click at [113, 96] on span "洗髮卡券[210] - 210" at bounding box center [109, 95] width 67 height 9
type input "洗髮卡券[210](222)"
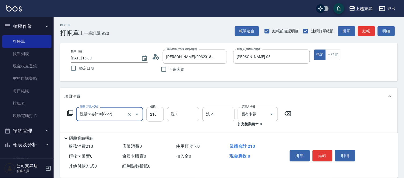
click at [180, 115] on input "洗-1" at bounding box center [182, 114] width 27 height 9
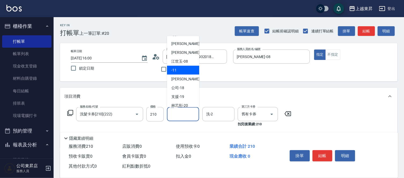
scroll to position [59, 0]
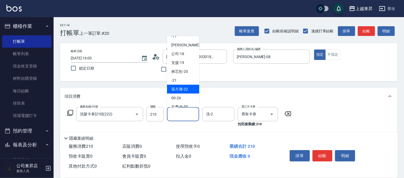
click at [183, 86] on span "張方漪 -22" at bounding box center [179, 89] width 17 height 6
type input "張方漪-22"
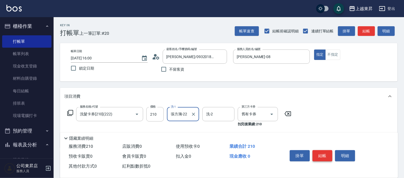
click at [324, 154] on button "結帳" at bounding box center [322, 155] width 20 height 11
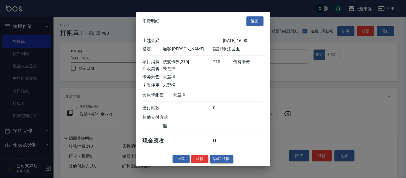
click at [224, 163] on button "結帳並列印" at bounding box center [221, 159] width 23 height 8
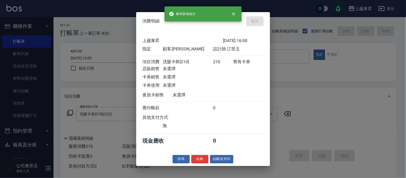
type input "[DATE] 16:02"
